Goal: Task Accomplishment & Management: Complete application form

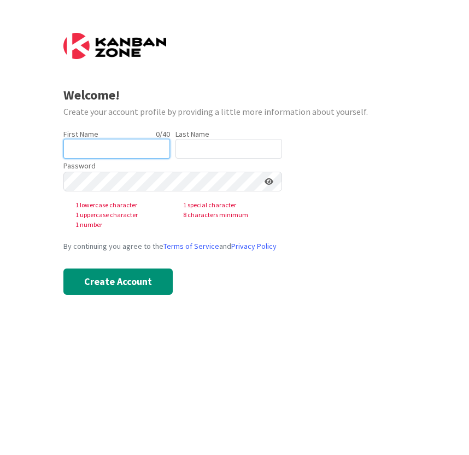
click at [123, 158] on input "text" at bounding box center [116, 149] width 107 height 20
type input "[PERSON_NAME]"
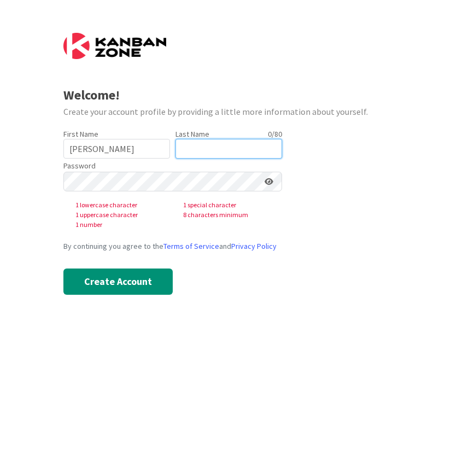
click at [200, 151] on input "text" at bounding box center [229, 149] width 107 height 20
type input "Mo"
click at [171, 171] on div "Password 1 lowercase character 1 special character 1 uppercase character 8 char…" at bounding box center [172, 194] width 219 height 71
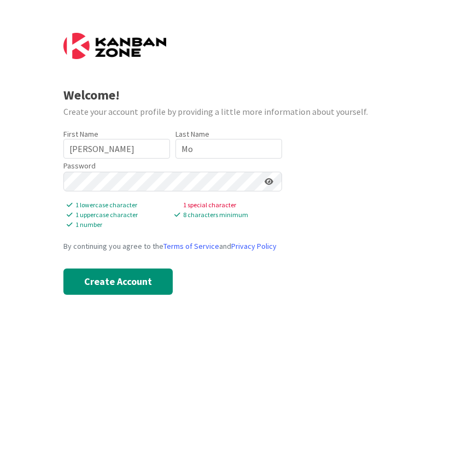
click at [266, 180] on icon at bounding box center [269, 182] width 9 height 8
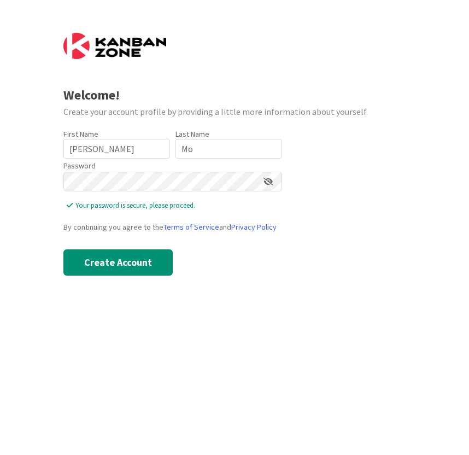
click at [60, 247] on div "Welcome! Create your account profile by providing a little more information abo…" at bounding box center [234, 227] width 469 height 455
click at [81, 256] on button "Create Account" at bounding box center [117, 262] width 109 height 26
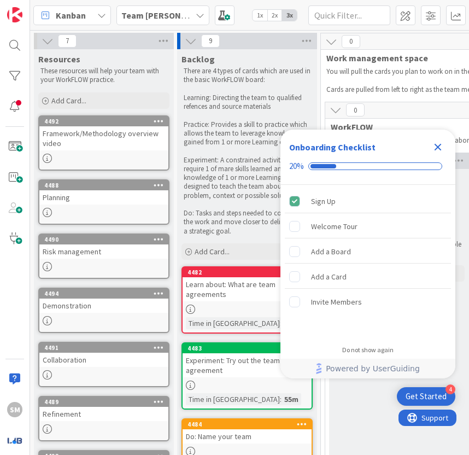
click at [443, 144] on icon "Close Checklist" at bounding box center [438, 147] width 13 height 13
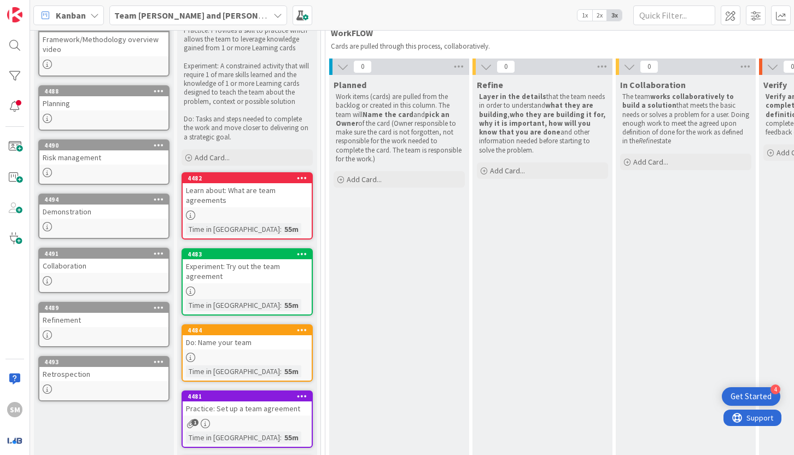
scroll to position [312, 0]
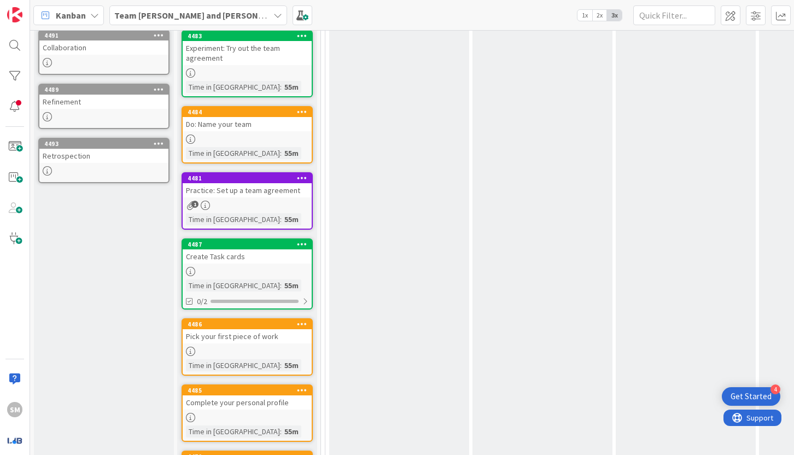
click at [178, 15] on b "Team [PERSON_NAME] and [PERSON_NAME]" at bounding box center [201, 15] width 174 height 11
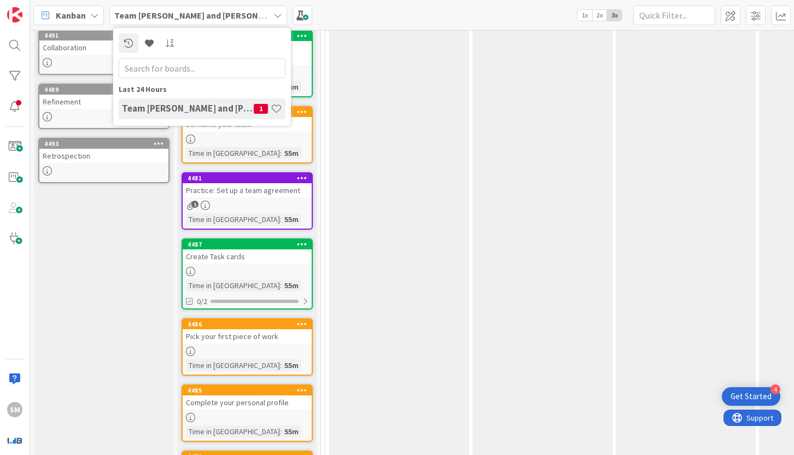
click at [178, 15] on b "Team [PERSON_NAME] and [PERSON_NAME]" at bounding box center [201, 15] width 174 height 11
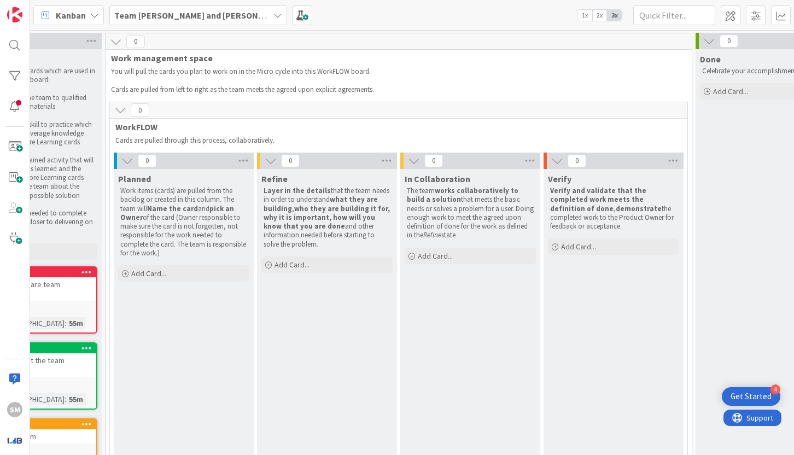
scroll to position [0, 327]
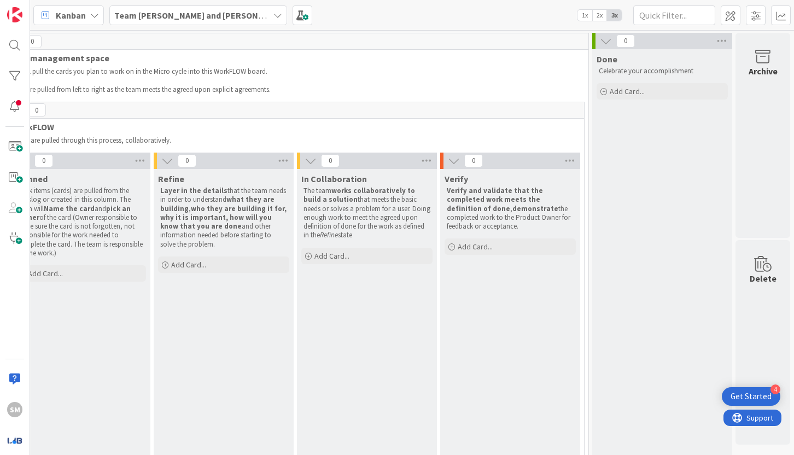
click at [83, 11] on span "Kanban" at bounding box center [71, 15] width 30 height 13
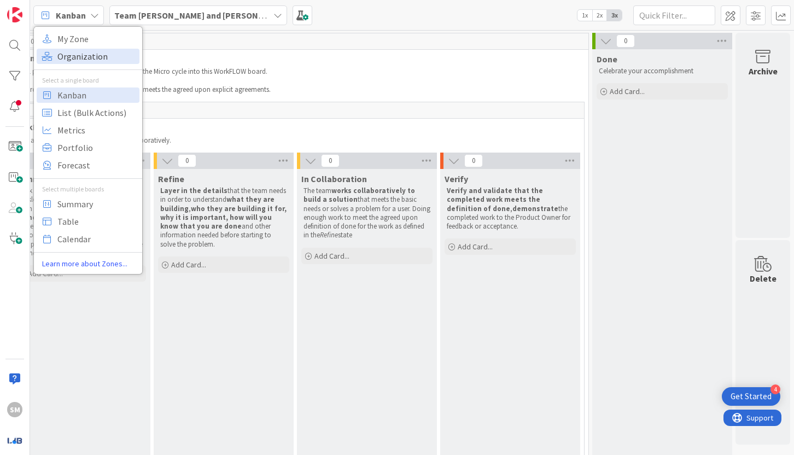
click at [77, 57] on span "Organization" at bounding box center [96, 56] width 79 height 16
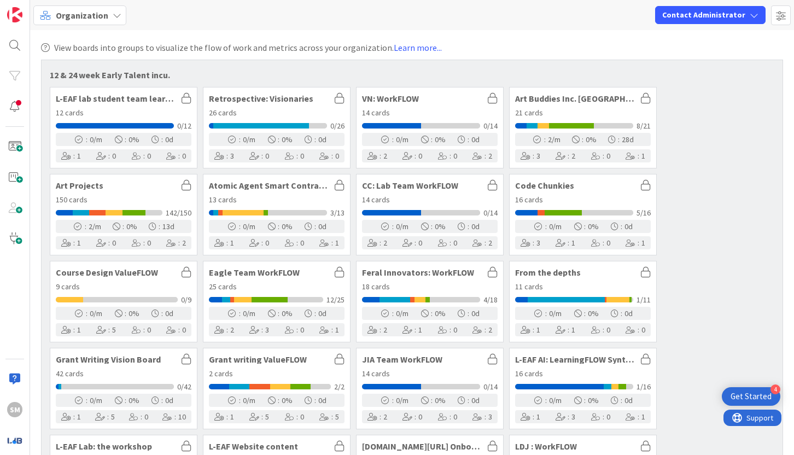
click at [128, 186] on span "Art Projects" at bounding box center [116, 185] width 120 height 9
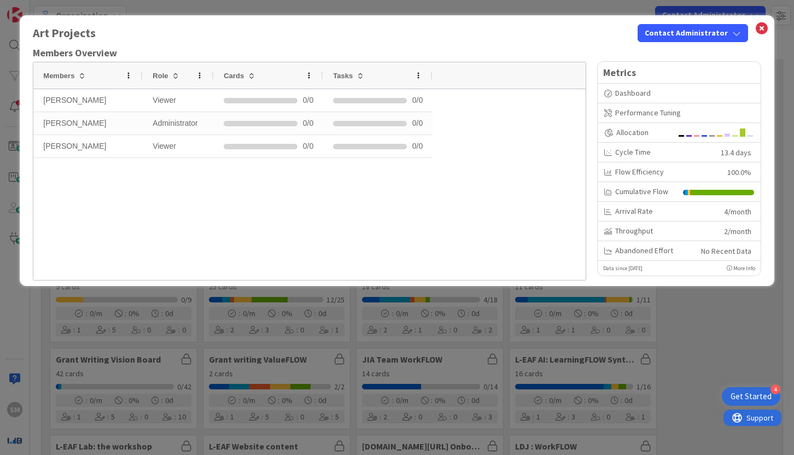
click at [469, 5] on div "Art Projects Contact Administrator Members Overview Drag here to set row groups…" at bounding box center [397, 227] width 794 height 455
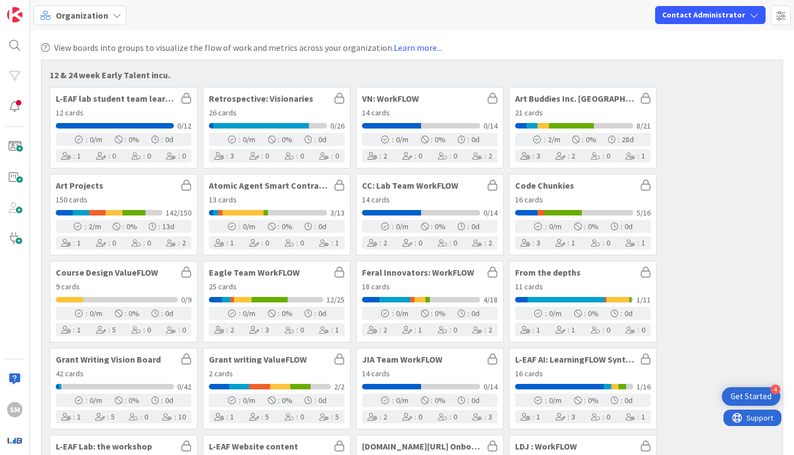
click at [86, 16] on span "Organization" at bounding box center [82, 15] width 53 height 13
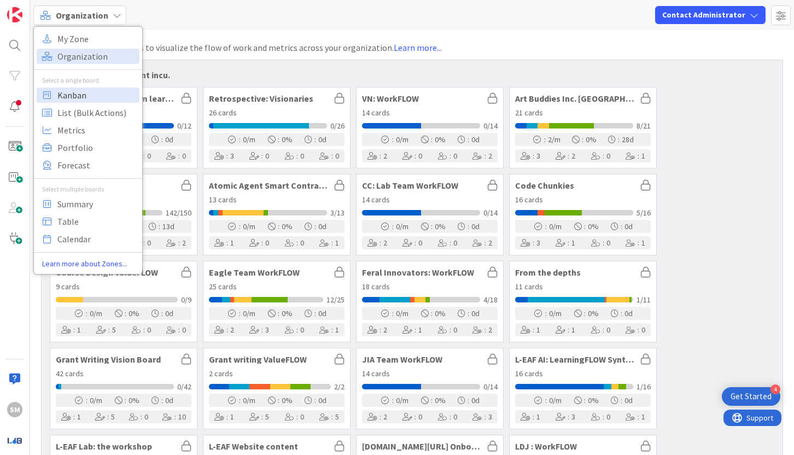
click at [96, 92] on span "Kanban" at bounding box center [96, 95] width 79 height 16
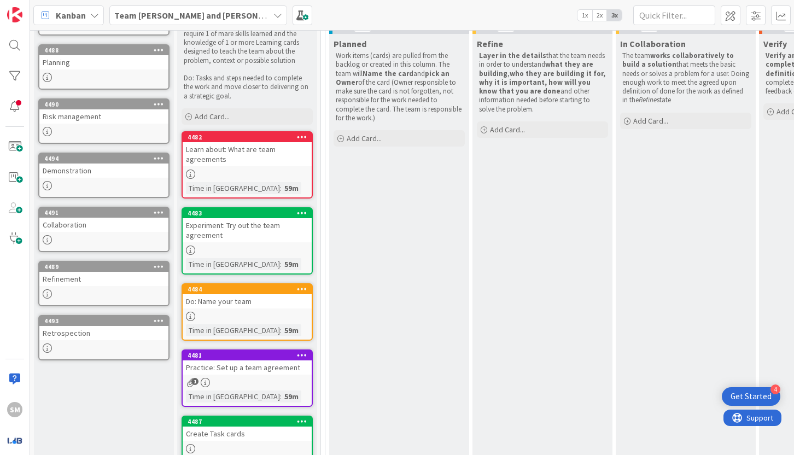
scroll to position [151, 0]
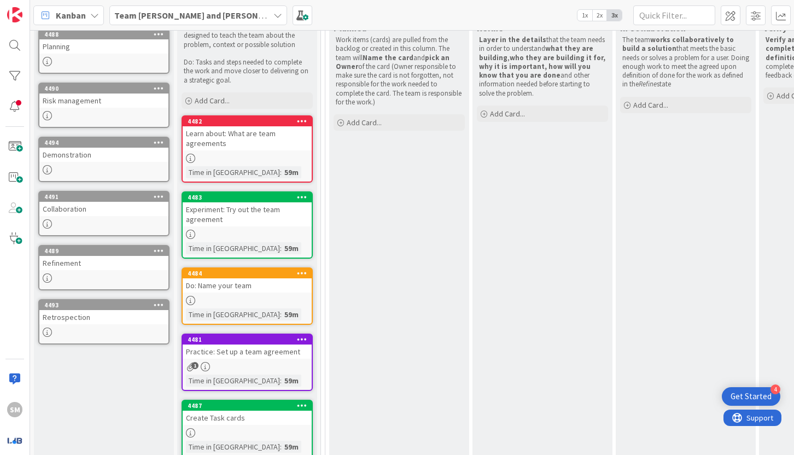
click at [89, 13] on div "Kanban" at bounding box center [68, 15] width 71 height 20
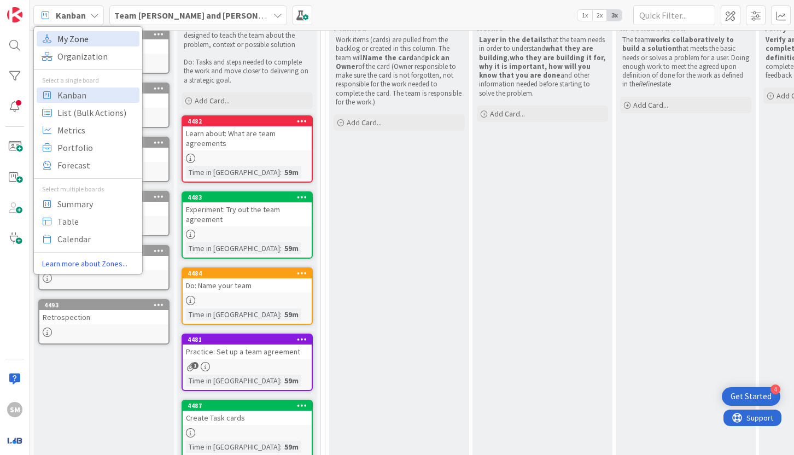
click at [89, 39] on span "My Zone" at bounding box center [96, 39] width 79 height 16
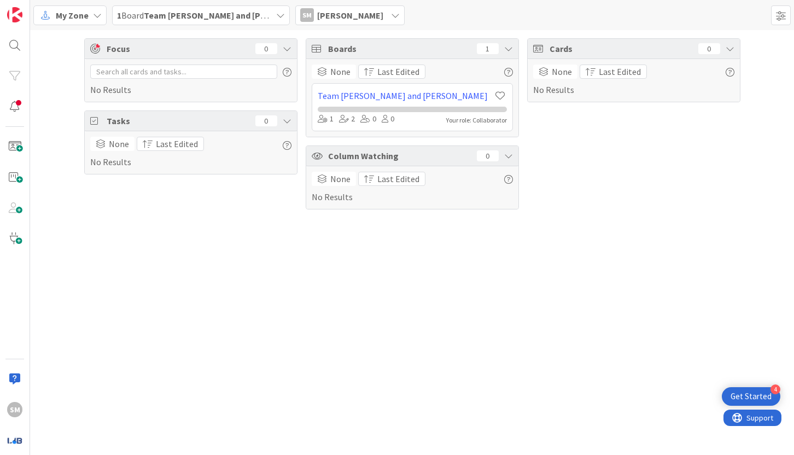
click at [83, 18] on span "My Zone" at bounding box center [72, 15] width 33 height 13
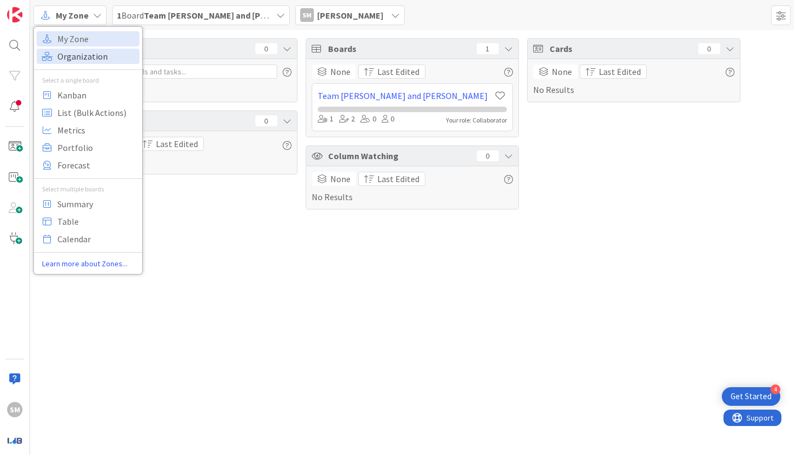
click at [93, 63] on span "Organization" at bounding box center [96, 56] width 79 height 16
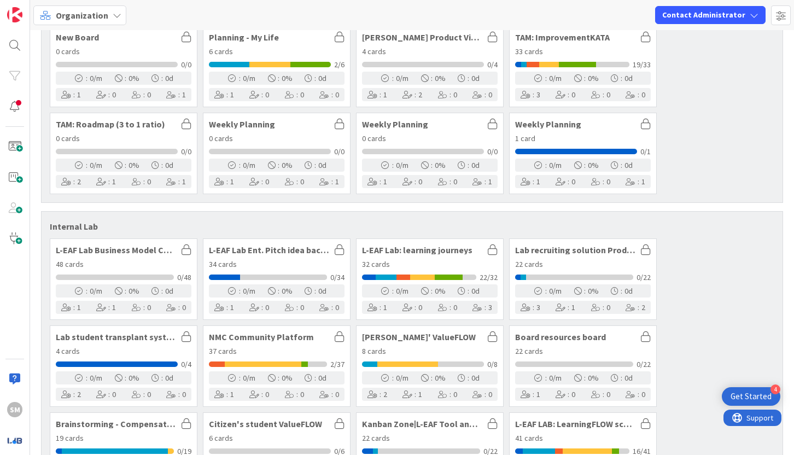
scroll to position [2354, 0]
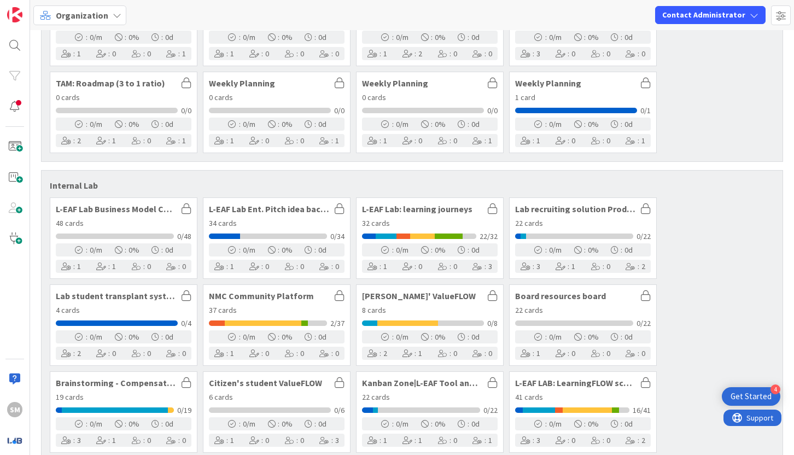
click at [96, 4] on div "Organization Contact Administrator" at bounding box center [412, 15] width 764 height 30
click at [97, 9] on span "Organization" at bounding box center [82, 15] width 53 height 13
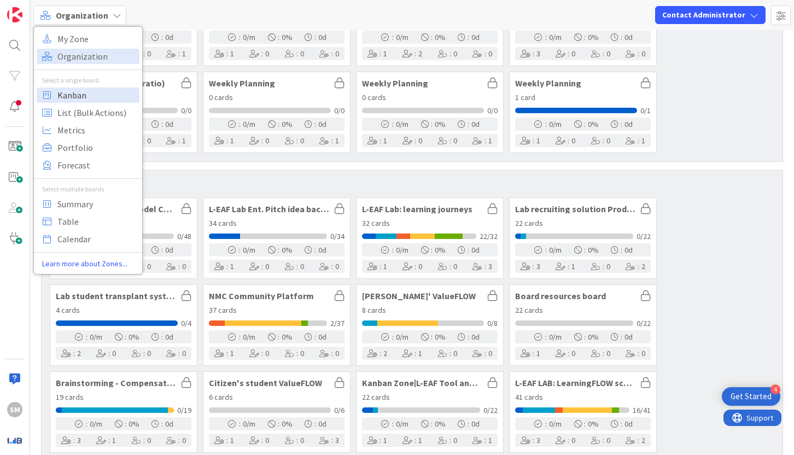
click at [125, 98] on span "Kanban" at bounding box center [96, 95] width 79 height 16
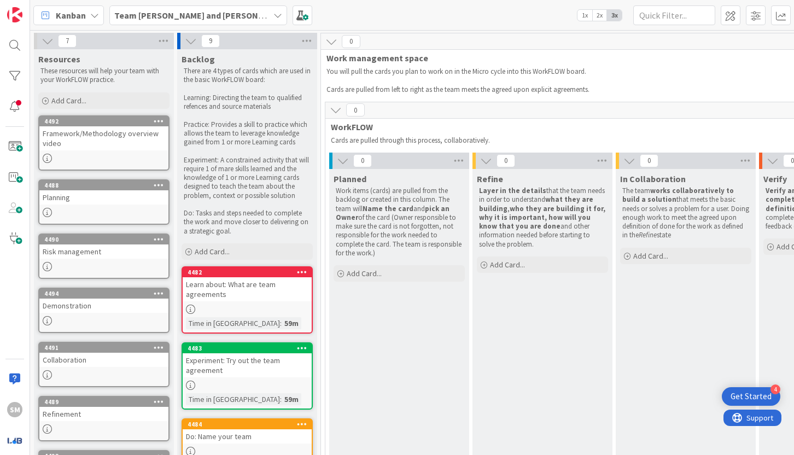
click at [179, 20] on span "Team [PERSON_NAME] and [PERSON_NAME]" at bounding box center [191, 15] width 155 height 13
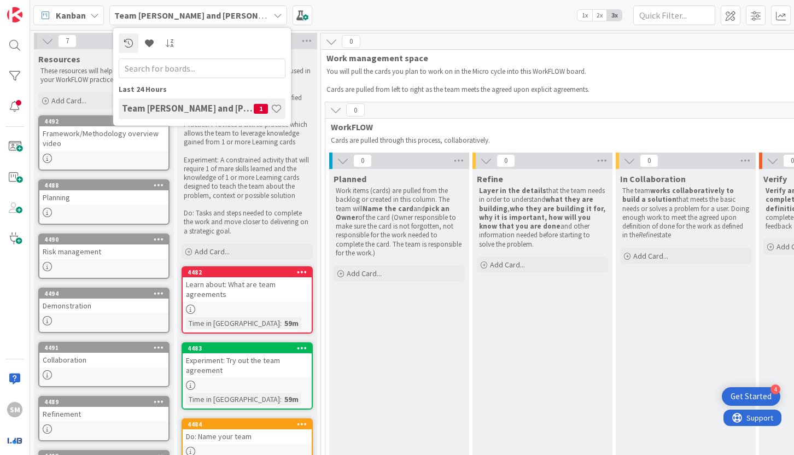
click at [199, 108] on h4 "Team [PERSON_NAME] and [PERSON_NAME]" at bounding box center [188, 108] width 132 height 11
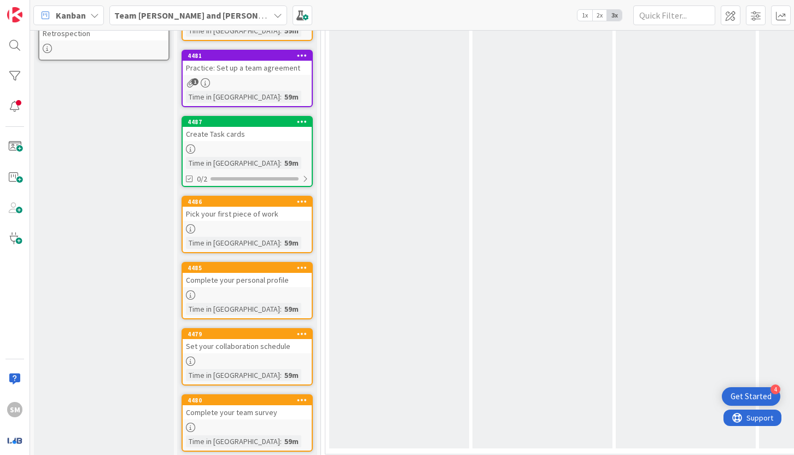
scroll to position [454, 0]
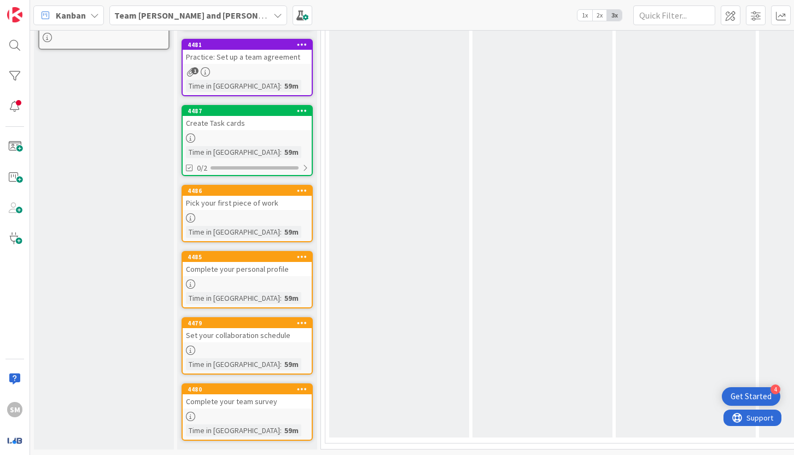
click at [240, 213] on div at bounding box center [247, 217] width 129 height 9
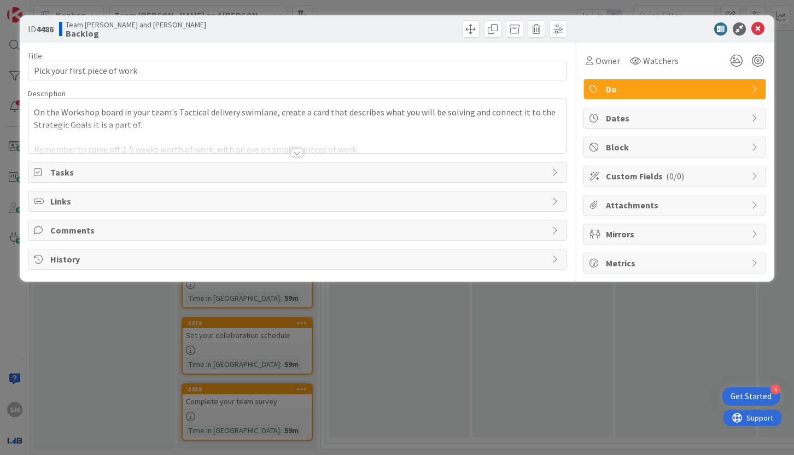
click at [241, 156] on div "Title 29 / 128 Pick your first piece of work Description On the Workshop board …" at bounding box center [297, 158] width 538 height 231
click at [297, 156] on div at bounding box center [297, 152] width 12 height 9
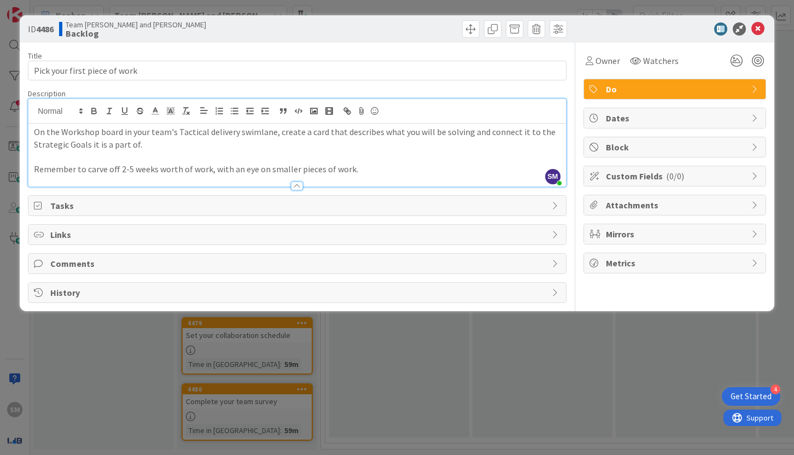
click at [279, 204] on span "Tasks" at bounding box center [297, 205] width 495 height 13
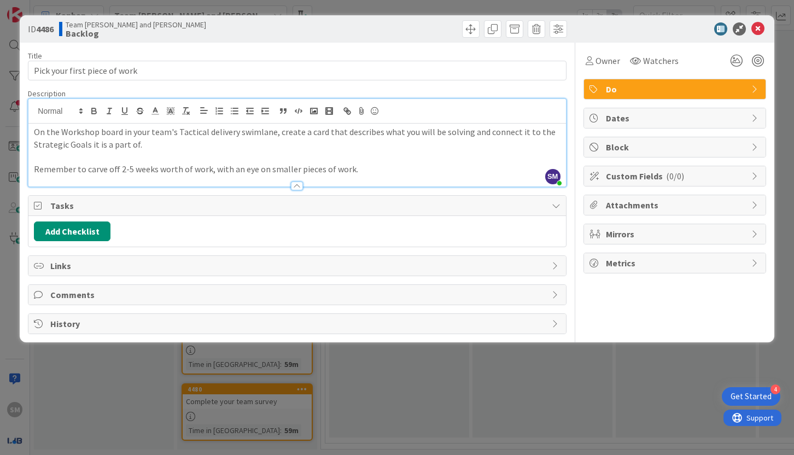
click at [218, 256] on div "Links" at bounding box center [296, 266] width 537 height 20
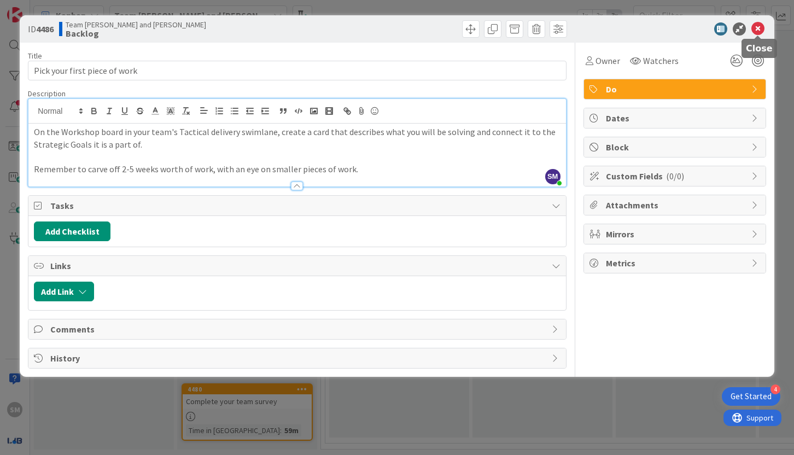
click at [469, 34] on icon at bounding box center [757, 28] width 13 height 13
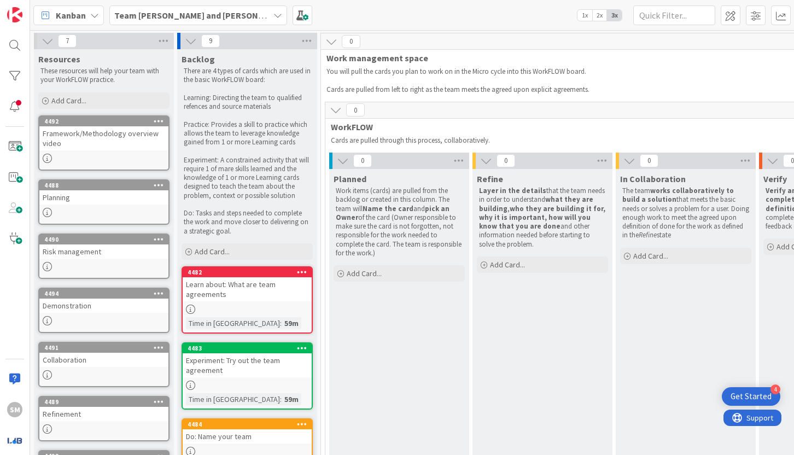
click at [80, 10] on span "Kanban" at bounding box center [71, 15] width 30 height 13
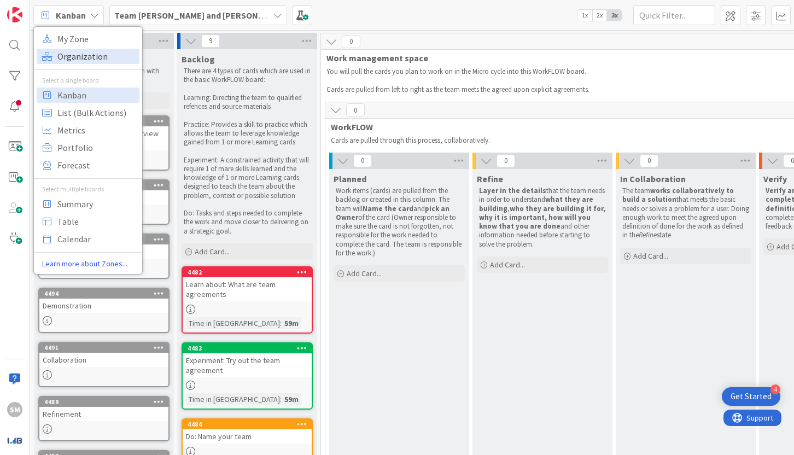
click at [84, 61] on span "Organization" at bounding box center [96, 56] width 79 height 16
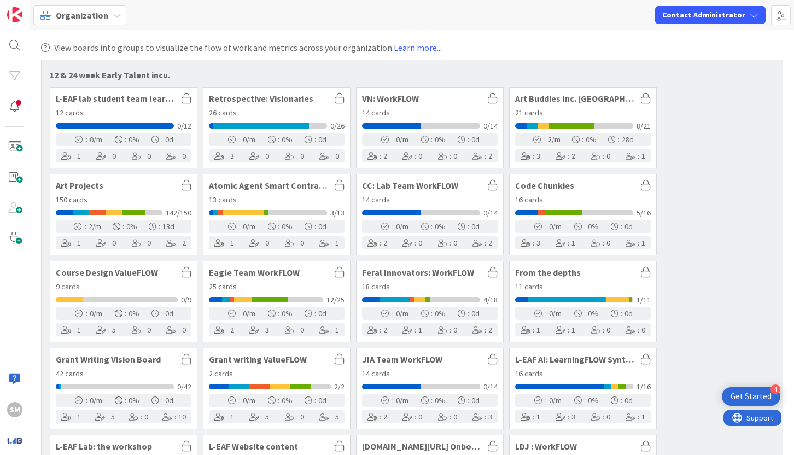
click at [153, 108] on div "12 cards" at bounding box center [124, 112] width 136 height 11
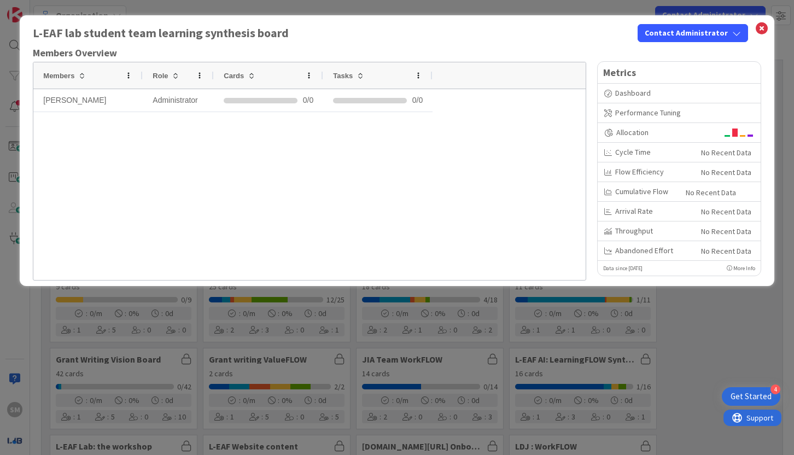
click at [156, 325] on div "L-EAF lab student team learning synthesis board Contact Administrator Members O…" at bounding box center [397, 227] width 794 height 455
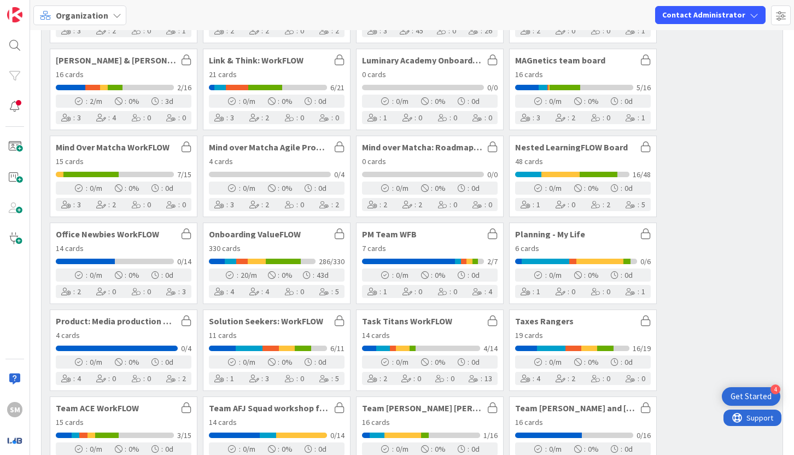
scroll to position [664, 0]
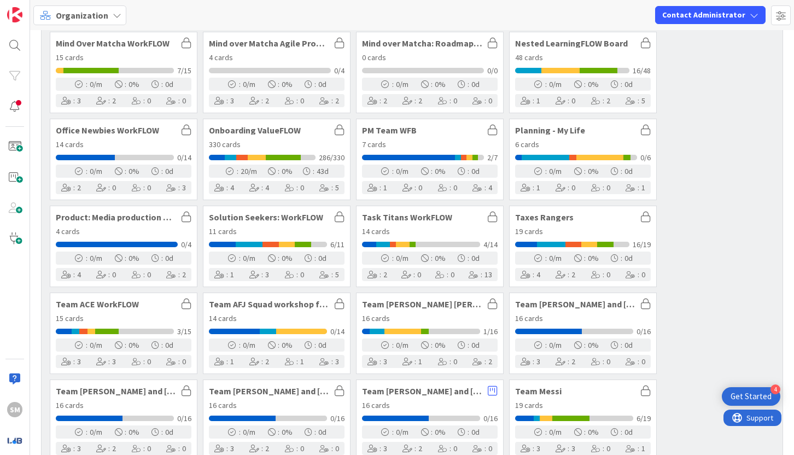
click at [431, 144] on div "7 cards" at bounding box center [430, 144] width 136 height 11
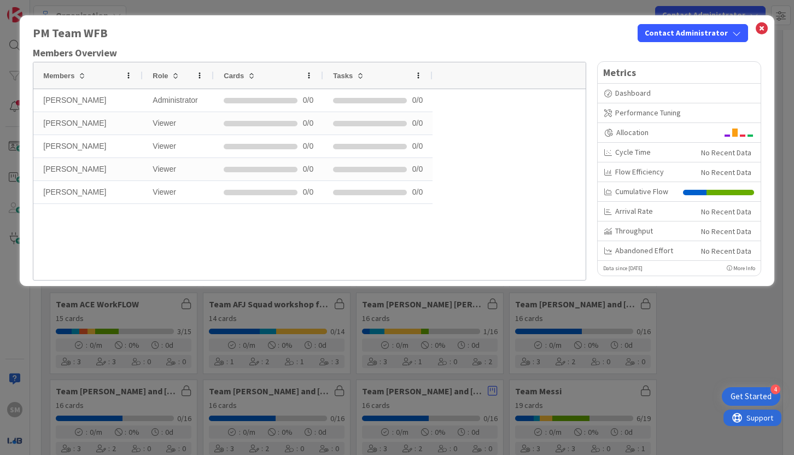
click at [469, 363] on div "PM Team WFB Contact Administrator Members Overview Drag here to set row groups …" at bounding box center [397, 227] width 794 height 455
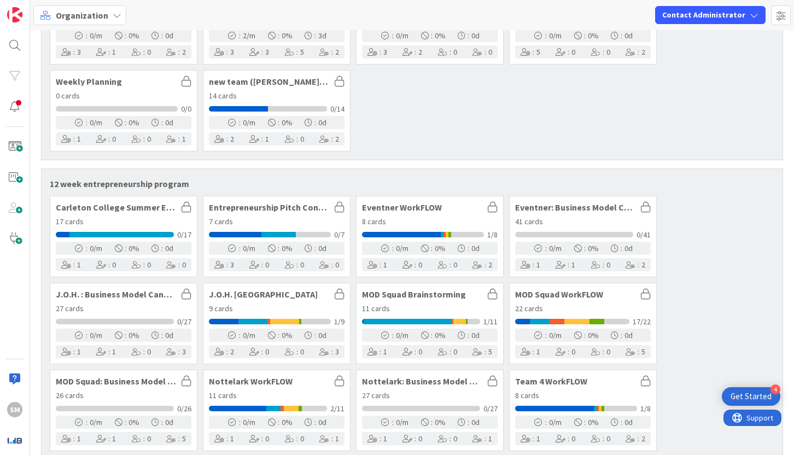
scroll to position [1693, 0]
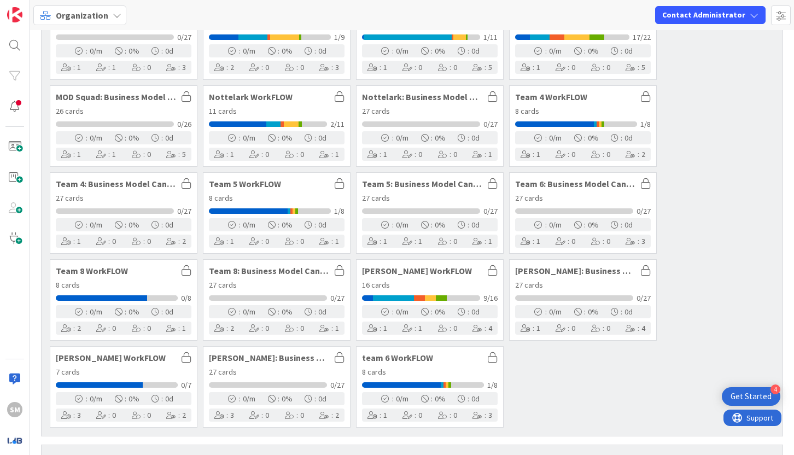
click at [297, 104] on div "Nottelark WorkFLOW 11 cards 2/11 : 0 /m : 0 % : 0 d : 1 : 0 : 0 : 1" at bounding box center [277, 125] width 148 height 81
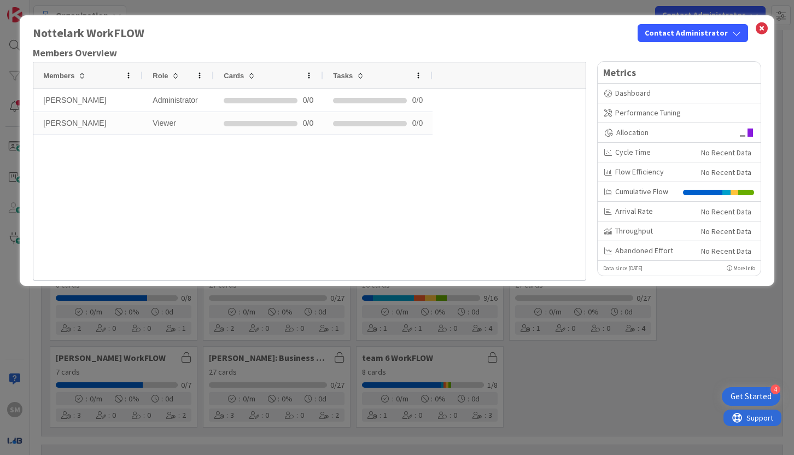
click at [376, 295] on div "Nottelark WorkFLOW Contact Administrator Members Overview Drag here to set row …" at bounding box center [397, 227] width 794 height 455
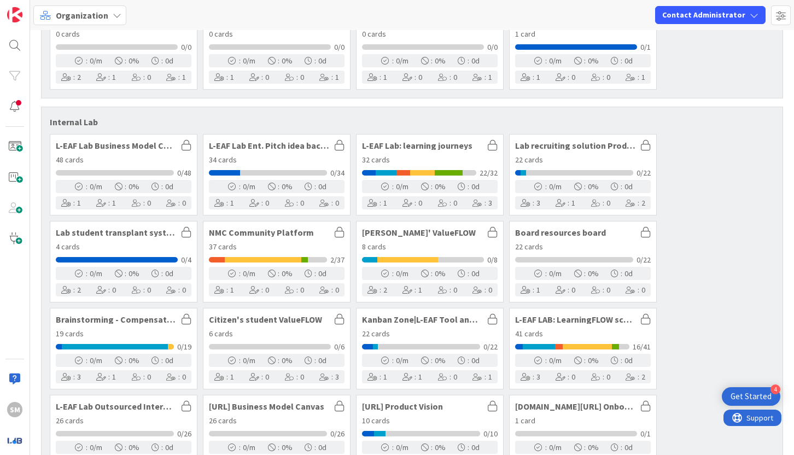
scroll to position [2559, 0]
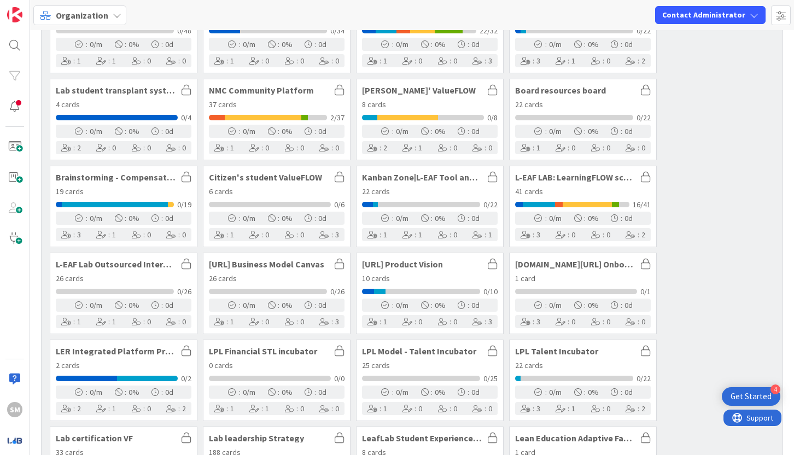
click at [419, 278] on div "10 cards" at bounding box center [430, 278] width 136 height 11
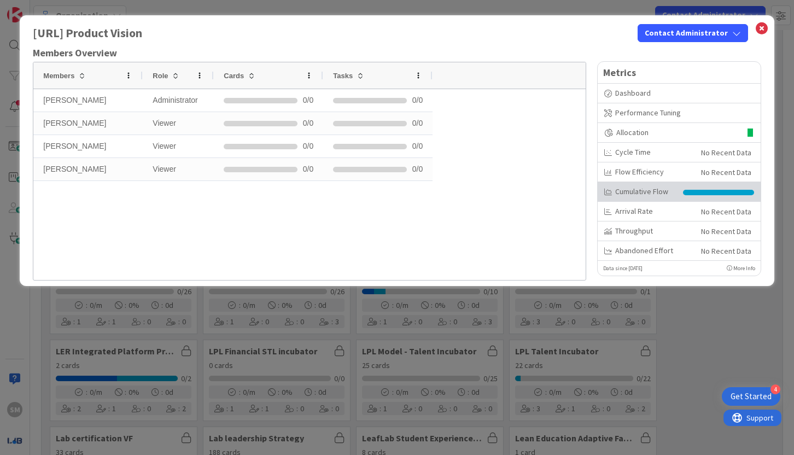
click at [469, 190] on div "Cumulative Flow" at bounding box center [640, 191] width 73 height 11
